Goal: Check status

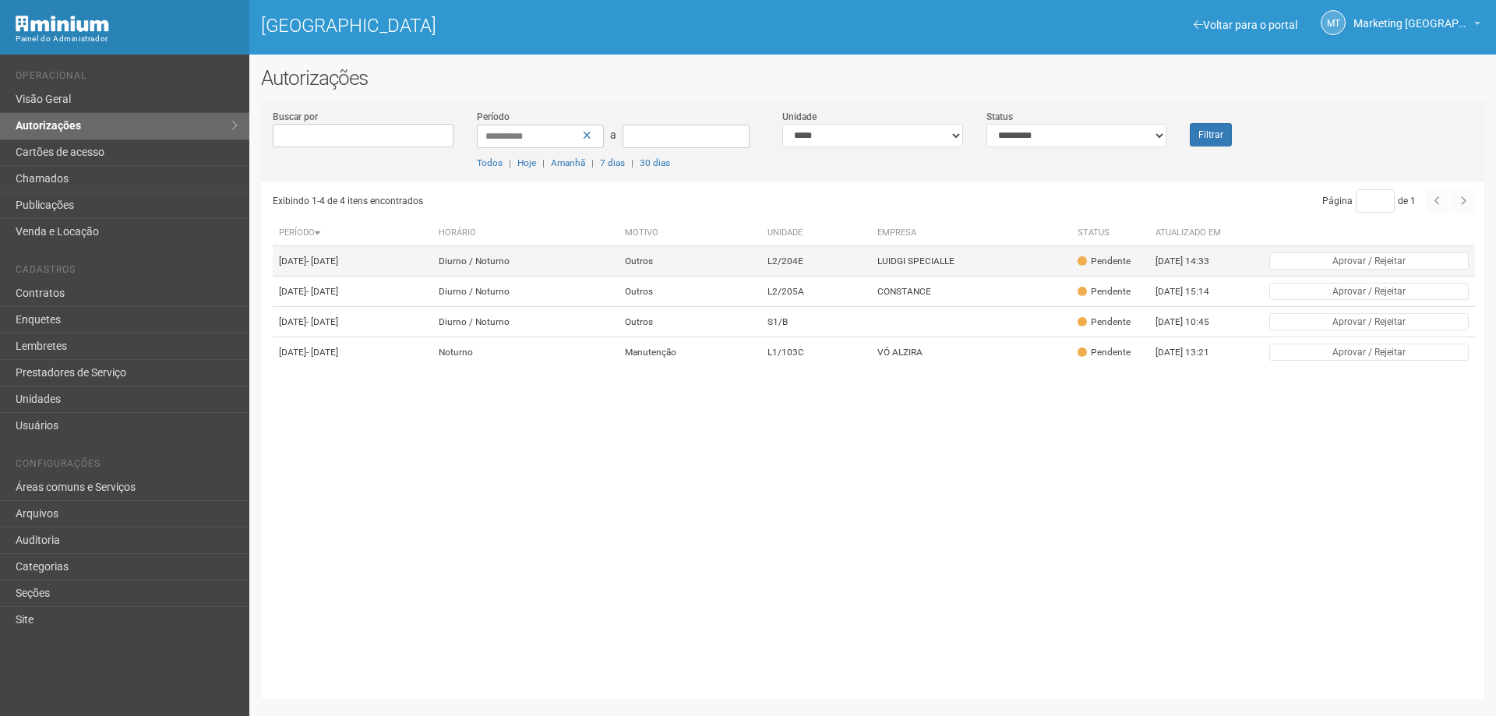
click at [947, 270] on td "LUIDGI SPECIALLE" at bounding box center [971, 261] width 200 height 30
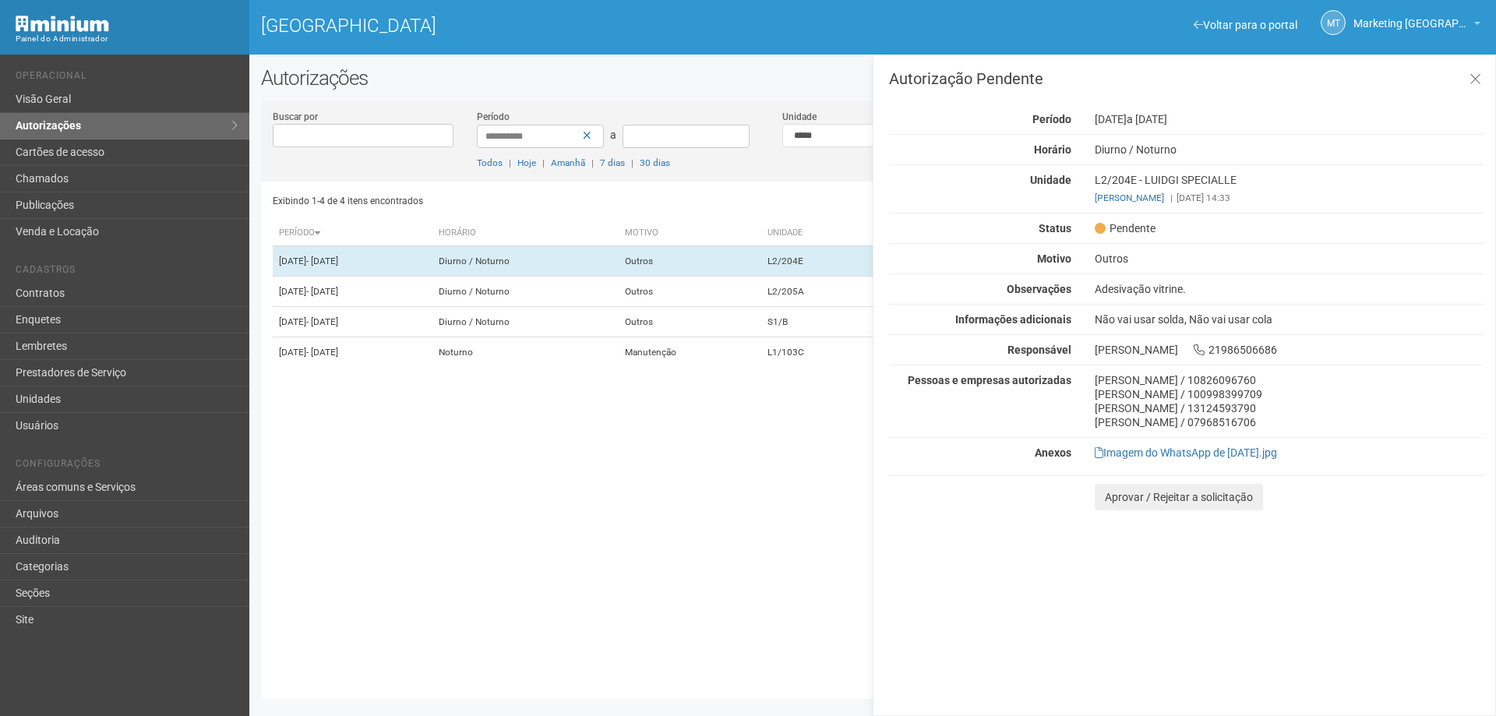
click at [811, 220] on div "Exibindo 1-4 de 4 itens encontrados Página * de 1 Período [GEOGRAPHIC_DATA] Mot…" at bounding box center [879, 435] width 1212 height 506
click at [1269, 440] on div "Autorização Pendente Período [DATE] a [DATE] [GEOGRAPHIC_DATA] [GEOGRAPHIC_DATA…" at bounding box center [1186, 291] width 595 height 440
click at [1258, 449] on link "Imagem do WhatsApp de [DATE].jpg" at bounding box center [1186, 453] width 182 height 12
